Goal: Find specific page/section: Locate a particular part of the current website

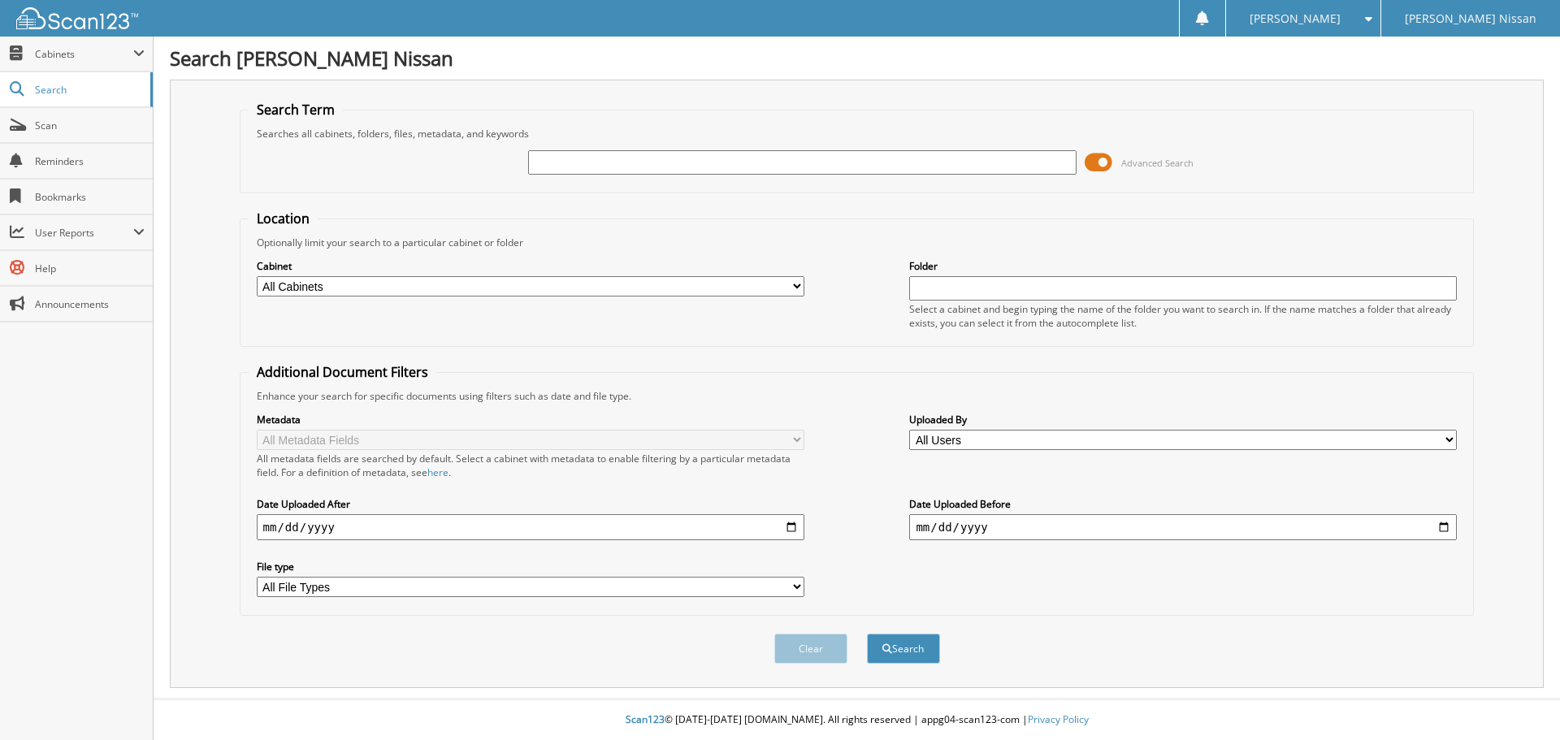
click at [595, 145] on div "Advanced Search" at bounding box center [857, 163] width 1217 height 44
click at [592, 156] on input "text" at bounding box center [802, 162] width 548 height 24
type input "ns5250"
click at [867, 634] on button "Search" at bounding box center [903, 649] width 73 height 30
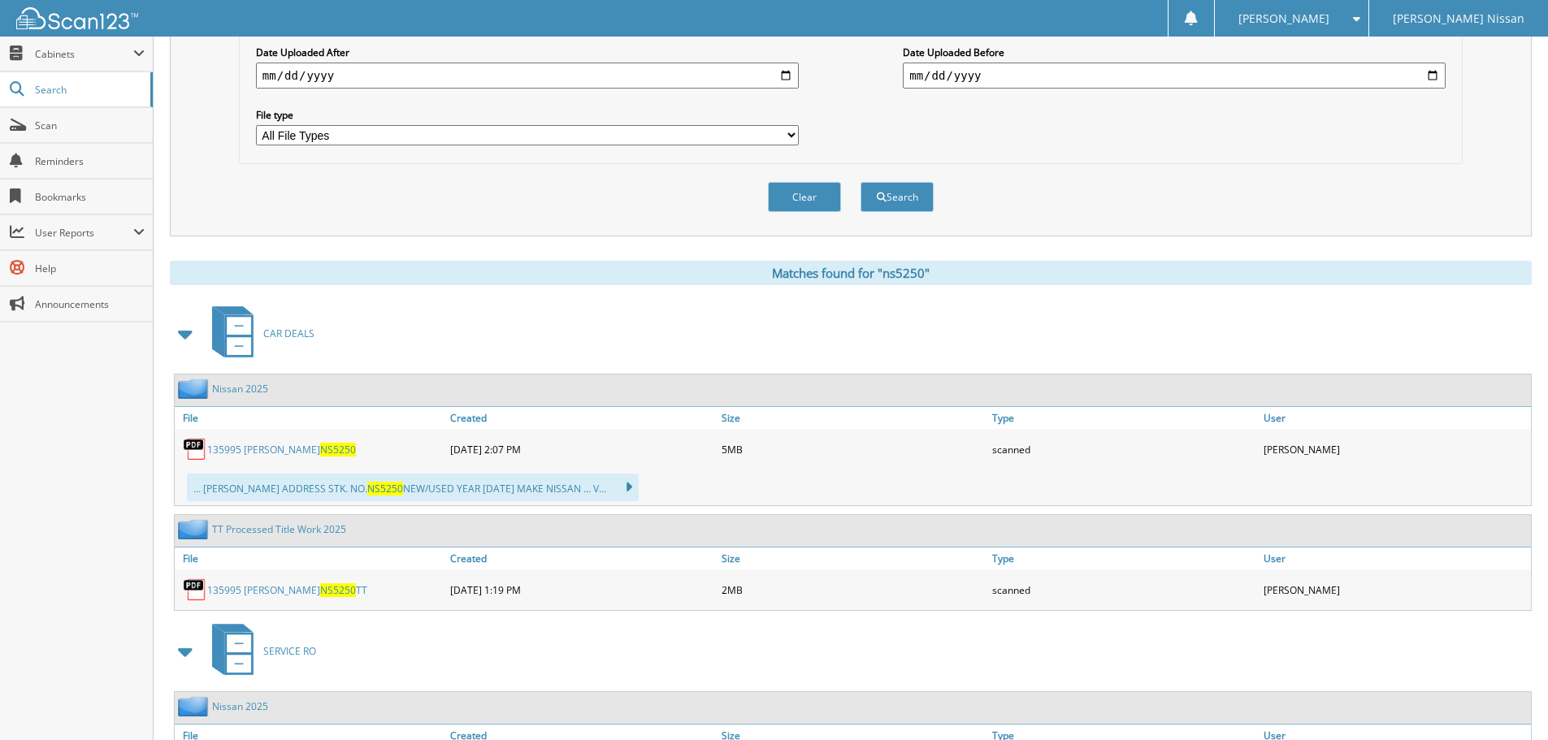
scroll to position [488, 0]
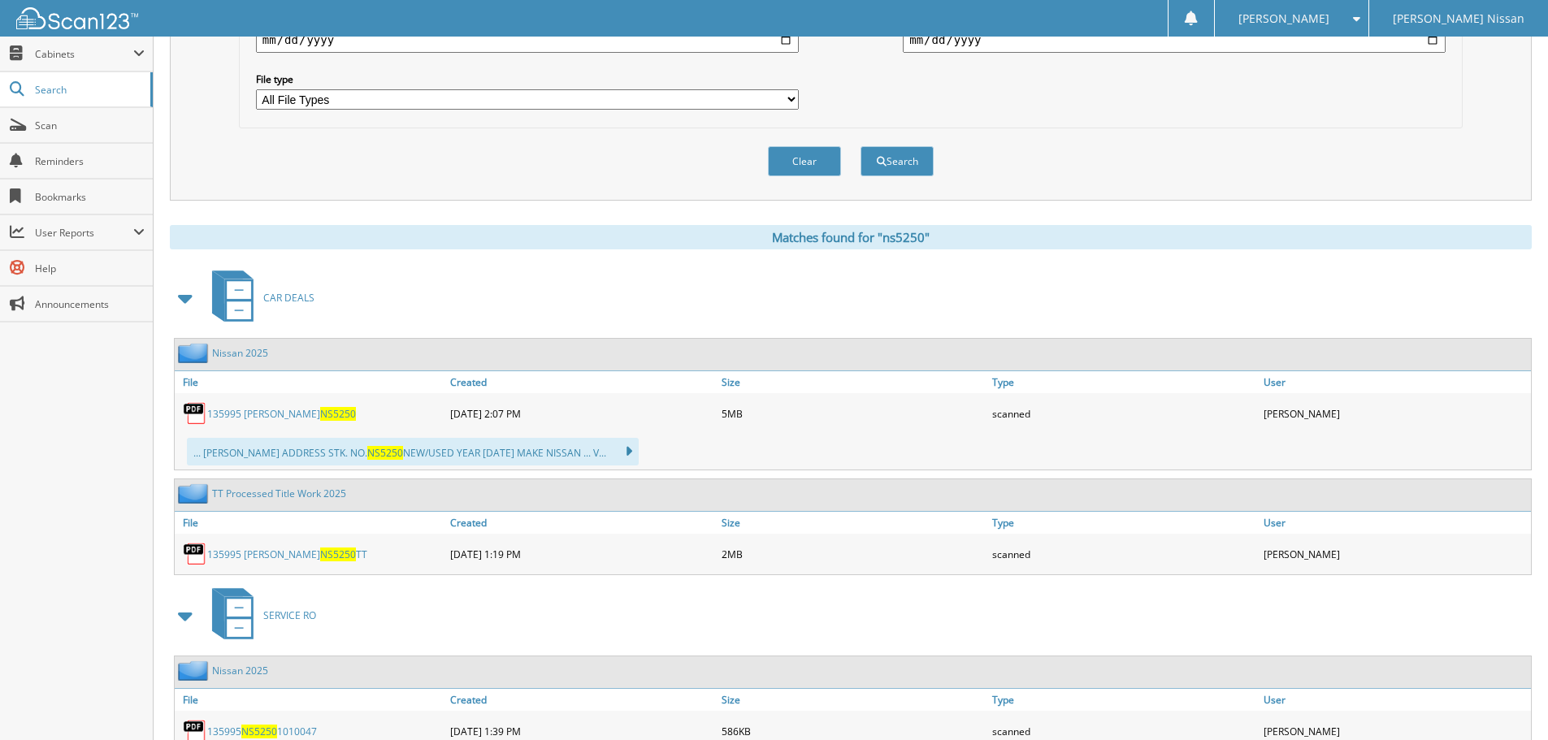
click at [250, 561] on link "135995 CAPOGNA NS5250 TT" at bounding box center [287, 555] width 160 height 14
